Goal: Find contact information: Find contact information

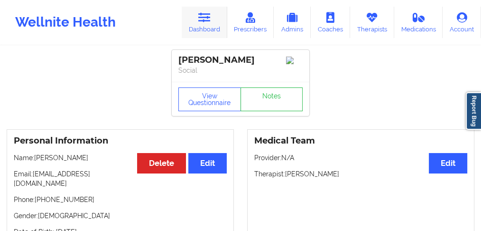
click at [210, 22] on icon at bounding box center [204, 17] width 12 height 10
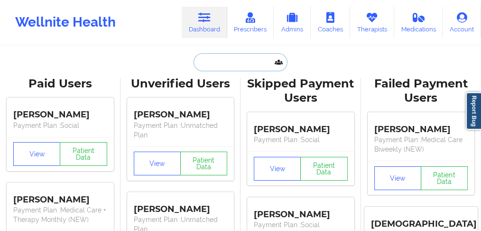
click at [203, 58] on input "text" at bounding box center [241, 62] width 94 height 18
paste input "[PERSON_NAME]"
type input "[PERSON_NAME]"
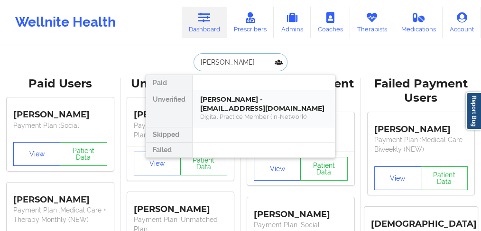
click at [211, 111] on div "[PERSON_NAME] - [EMAIL_ADDRESS][DOMAIN_NAME]" at bounding box center [263, 104] width 127 height 18
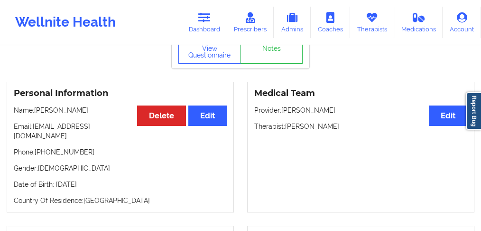
scroll to position [63, 0]
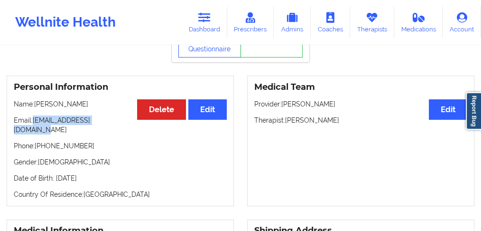
drag, startPoint x: 124, startPoint y: 120, endPoint x: 34, endPoint y: 120, distance: 90.1
click at [34, 120] on p "Email: [EMAIL_ADDRESS][DOMAIN_NAME]" at bounding box center [120, 124] width 213 height 19
copy p "[EMAIL_ADDRESS][DOMAIN_NAME]"
click at [97, 141] on p "Phone: [PHONE_NUMBER]" at bounding box center [120, 145] width 213 height 9
drag, startPoint x: 90, startPoint y: 118, endPoint x: 34, endPoint y: 119, distance: 55.5
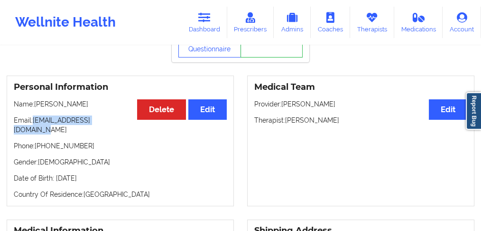
click at [34, 119] on p "Email: [EMAIL_ADDRESS][DOMAIN_NAME]" at bounding box center [120, 124] width 213 height 19
copy p "[EMAIL_ADDRESS][DOMAIN_NAME]"
click at [87, 141] on p "Phone: [PHONE_NUMBER]" at bounding box center [120, 145] width 213 height 9
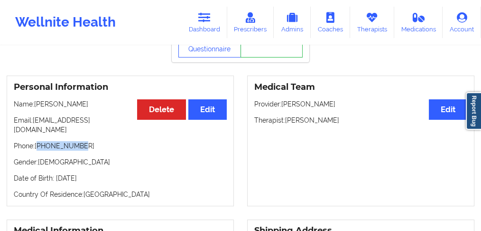
drag, startPoint x: 84, startPoint y: 134, endPoint x: 39, endPoint y: 132, distance: 45.1
click at [39, 141] on p "Phone: [PHONE_NUMBER]" at bounding box center [120, 145] width 213 height 9
copy p "15709267896"
drag, startPoint x: 107, startPoint y: 128, endPoint x: 111, endPoint y: 123, distance: 5.8
click at [107, 127] on div "Personal Information Edit Delete Name: [PERSON_NAME] Email: [EMAIL_ADDRESS][DOM…" at bounding box center [120, 140] width 227 height 130
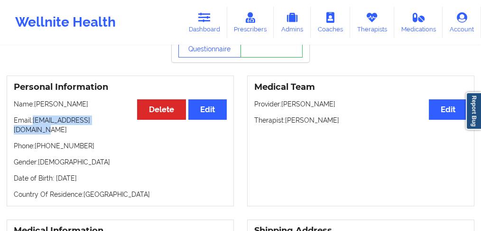
drag, startPoint x: 128, startPoint y: 119, endPoint x: 231, endPoint y: 38, distance: 130.7
click at [33, 119] on p "Email: [EMAIL_ADDRESS][DOMAIN_NAME]" at bounding box center [120, 124] width 213 height 19
copy p "[EMAIL_ADDRESS][DOMAIN_NAME]"
